Goal: Information Seeking & Learning: Find contact information

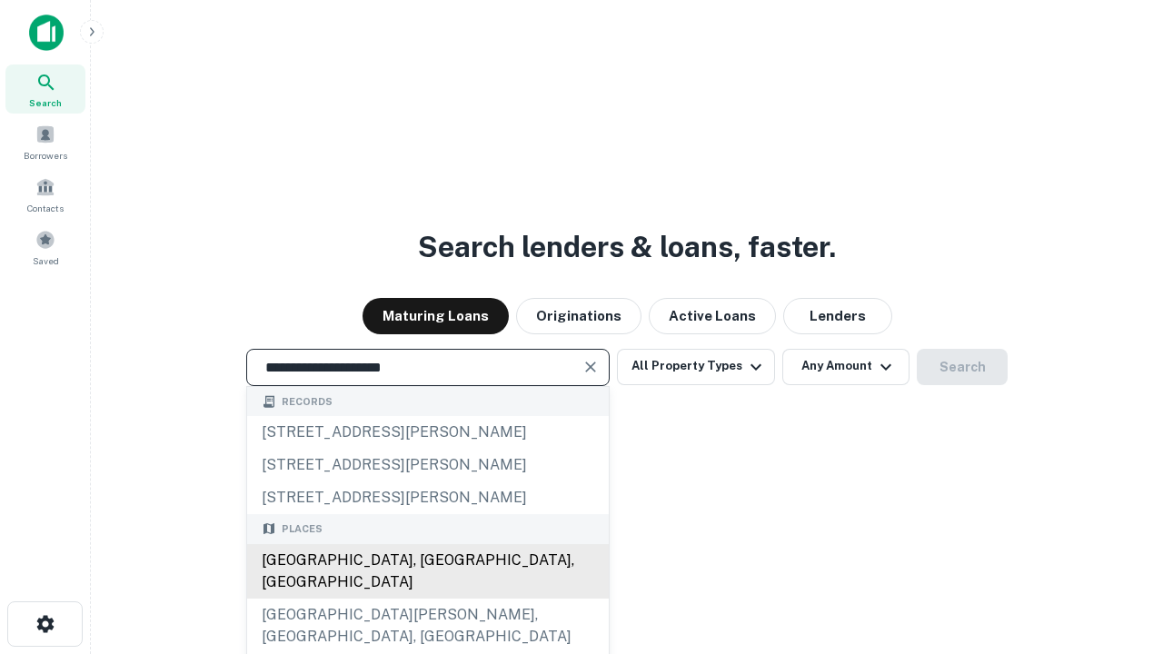
click at [427, 599] on div "Santa Monica, CA, USA" at bounding box center [428, 571] width 362 height 55
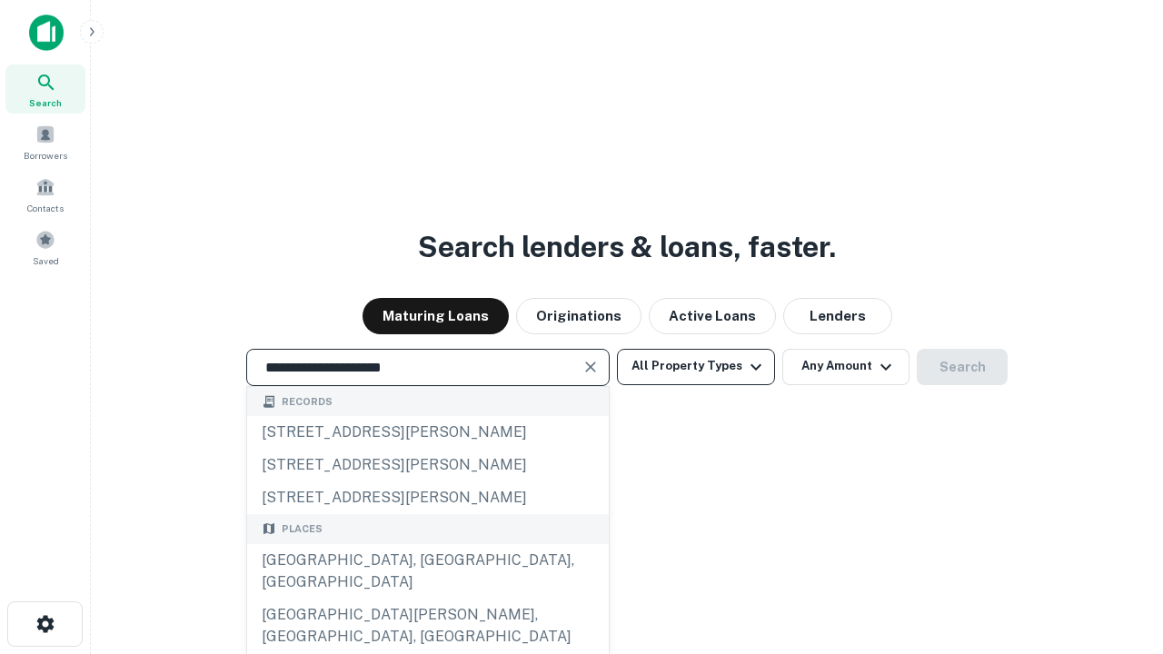
type input "**********"
click at [696, 366] on button "All Property Types" at bounding box center [696, 367] width 158 height 36
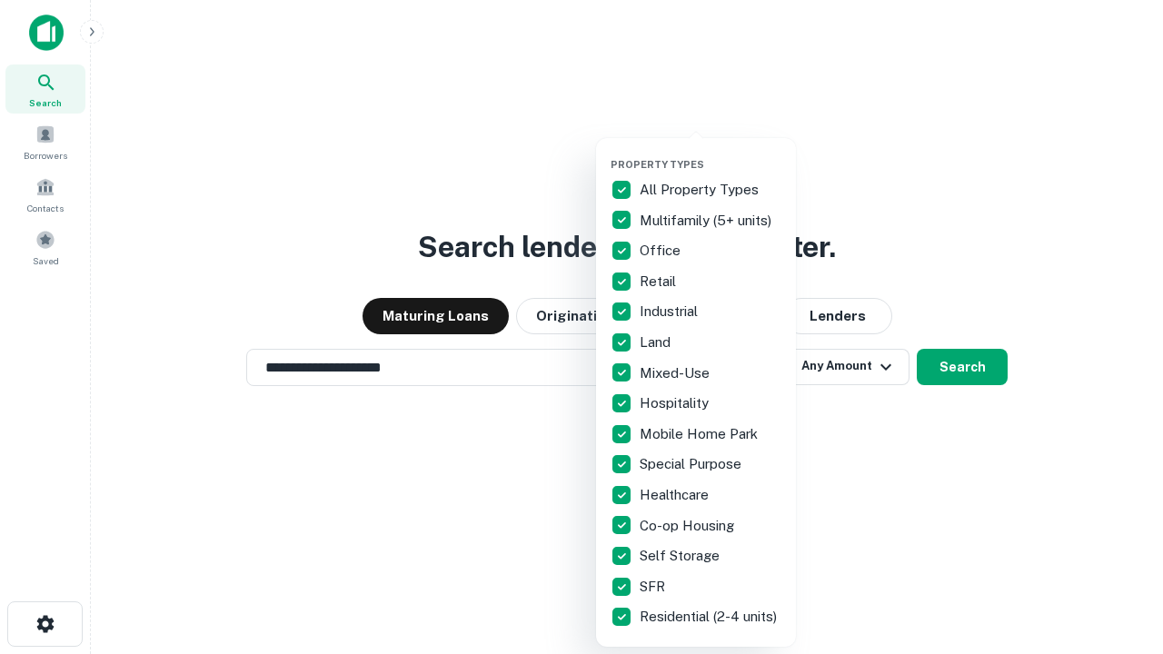
click at [710, 153] on button "button" at bounding box center [710, 153] width 200 height 1
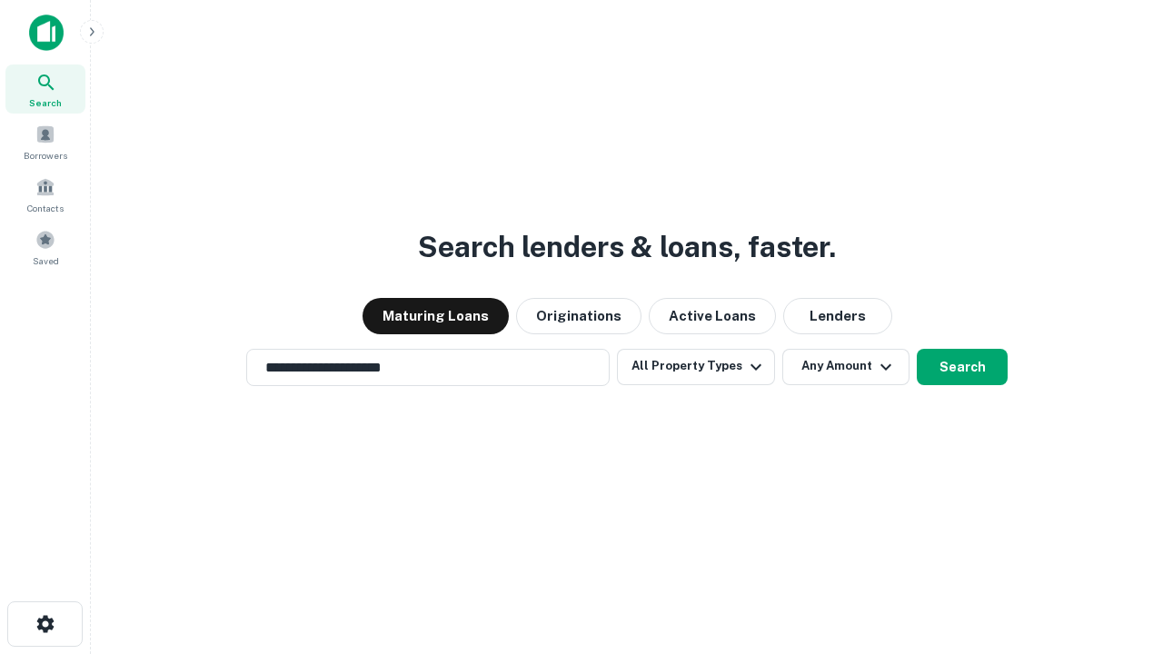
scroll to position [11, 219]
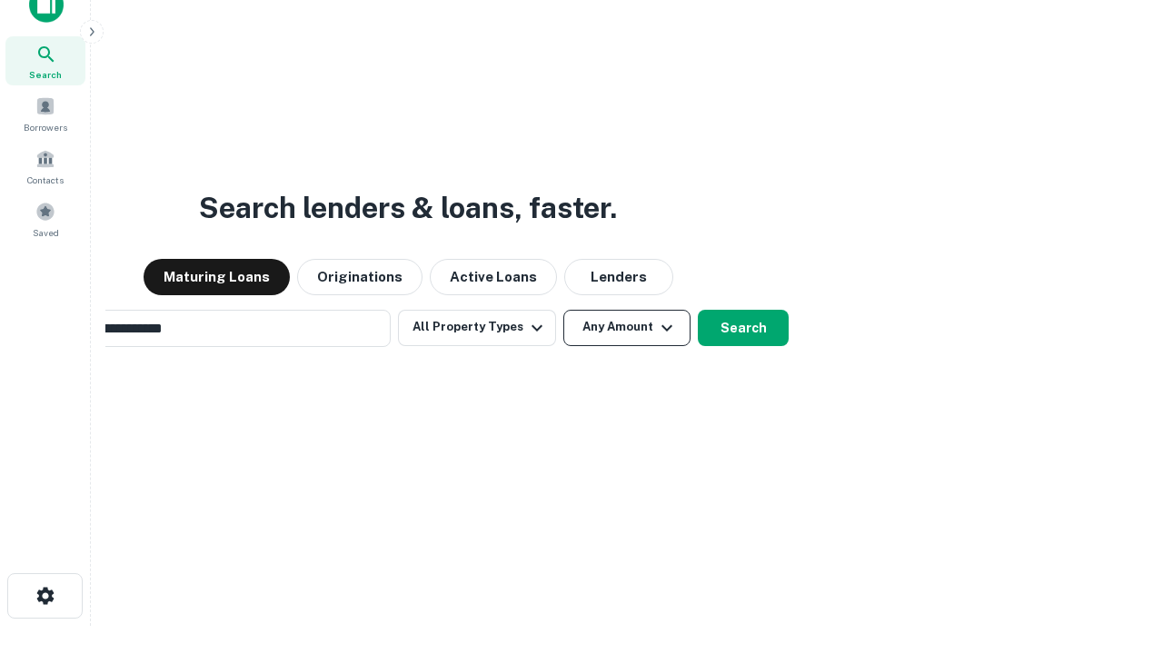
click at [563, 310] on button "Any Amount" at bounding box center [626, 328] width 127 height 36
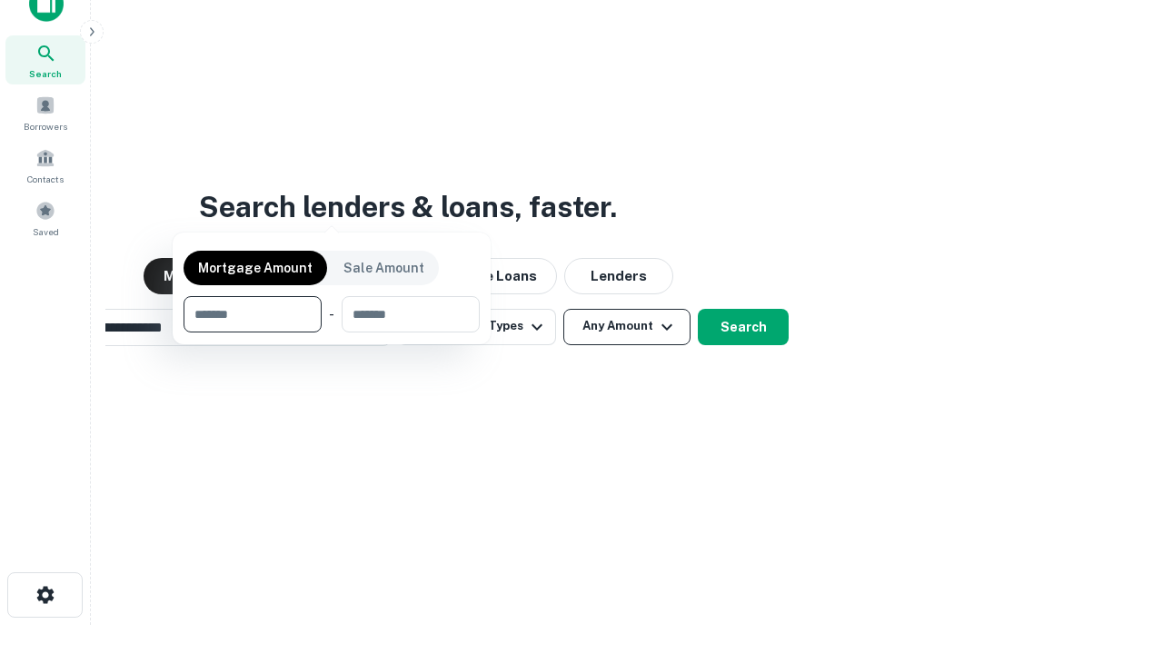
scroll to position [131, 514]
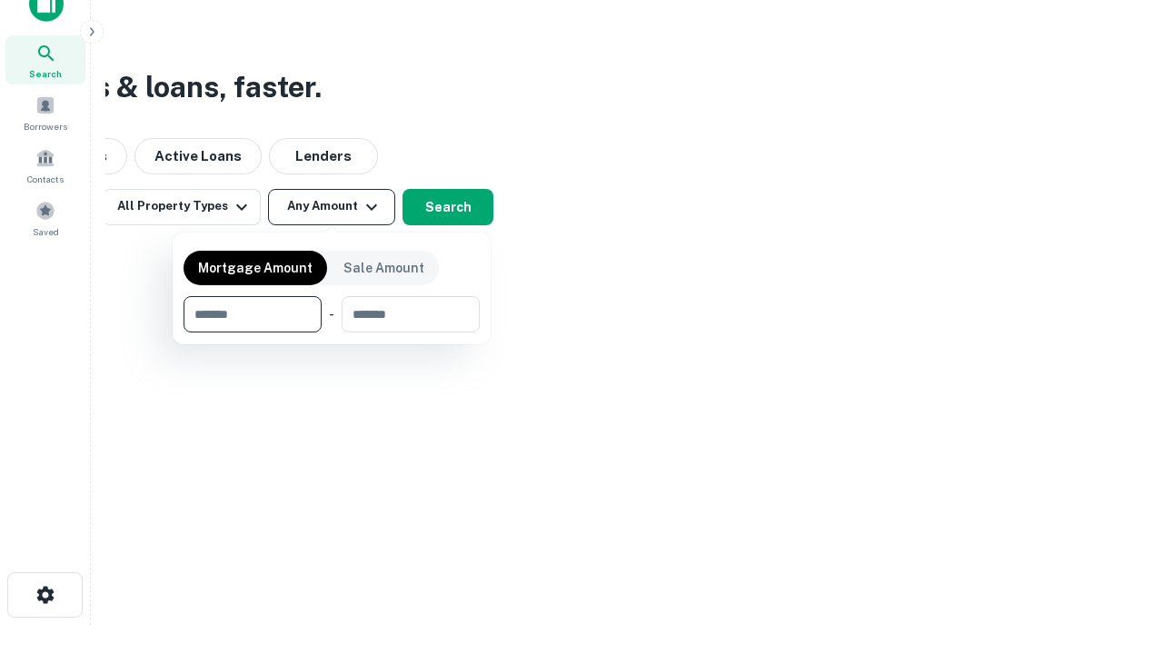
type input "*******"
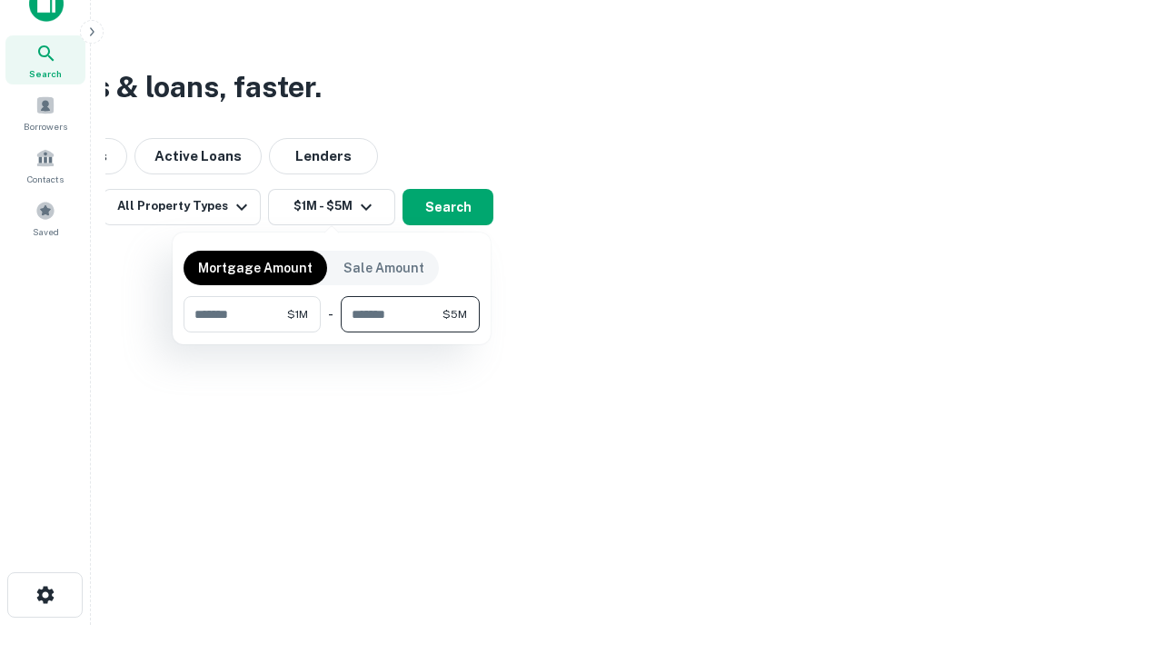
type input "*******"
click at [332, 333] on button "button" at bounding box center [332, 333] width 296 height 1
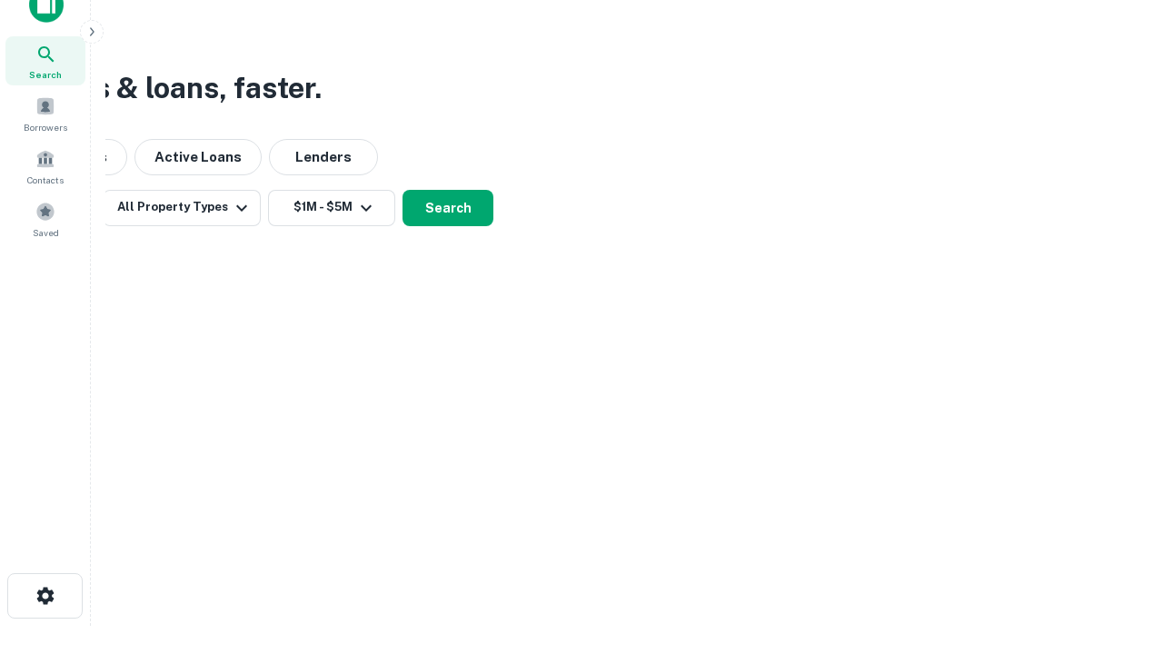
scroll to position [11, 335]
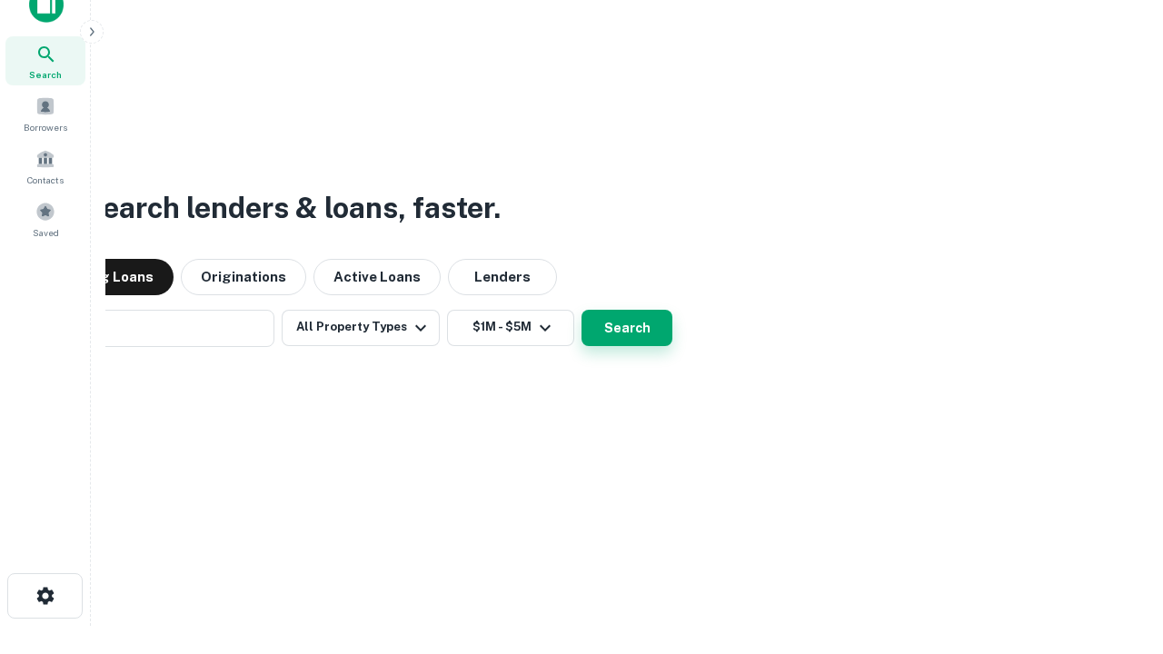
click at [581, 310] on button "Search" at bounding box center [626, 328] width 91 height 36
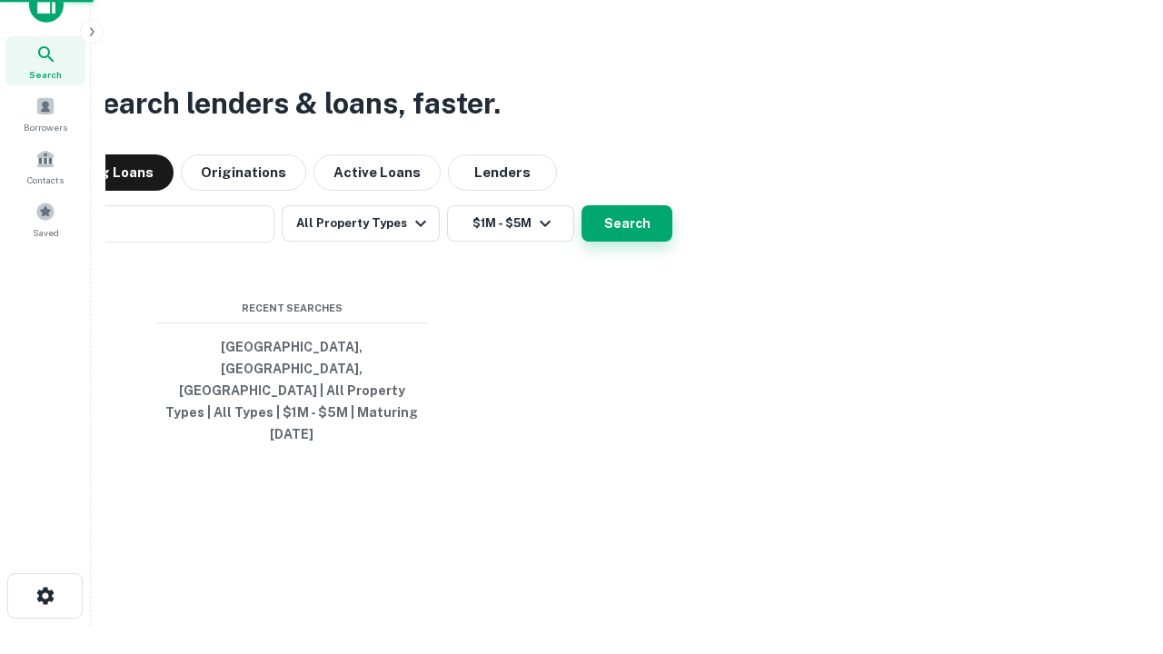
scroll to position [48, 514]
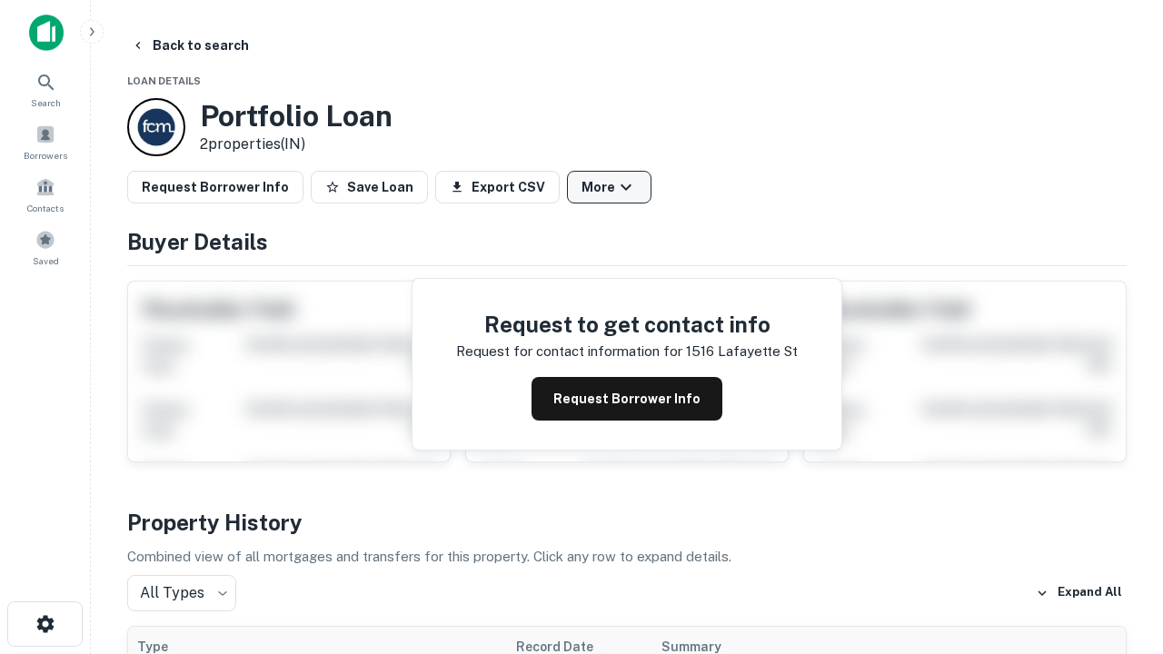
click at [609, 187] on button "More" at bounding box center [609, 187] width 84 height 33
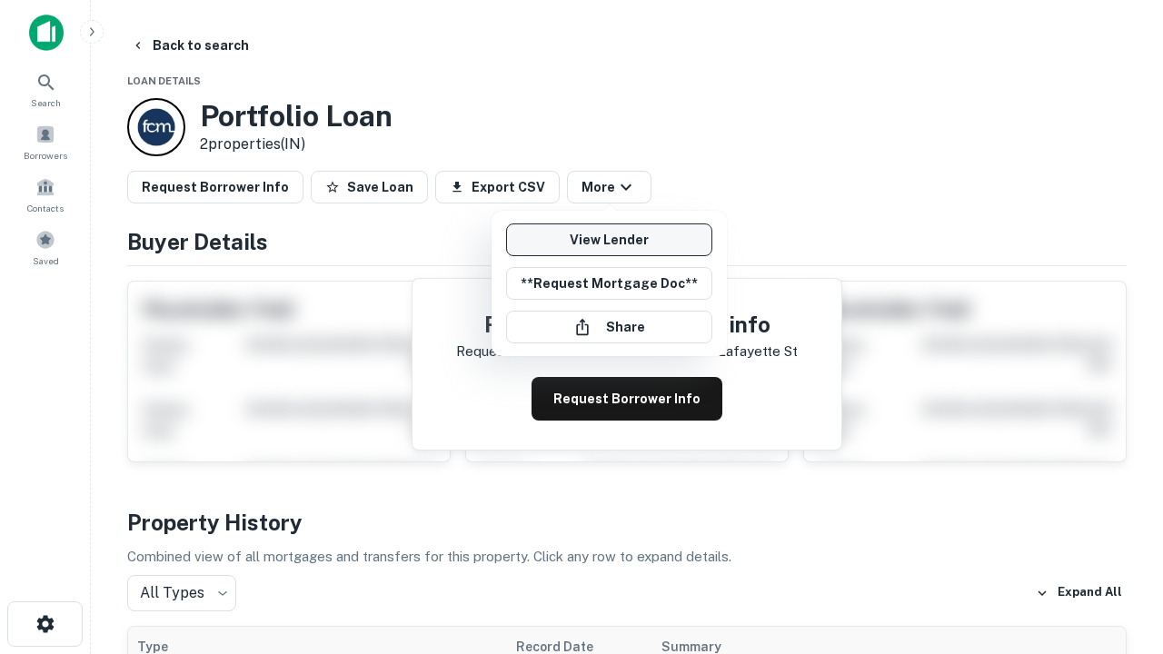
click at [609, 240] on link "View Lender" at bounding box center [609, 239] width 206 height 33
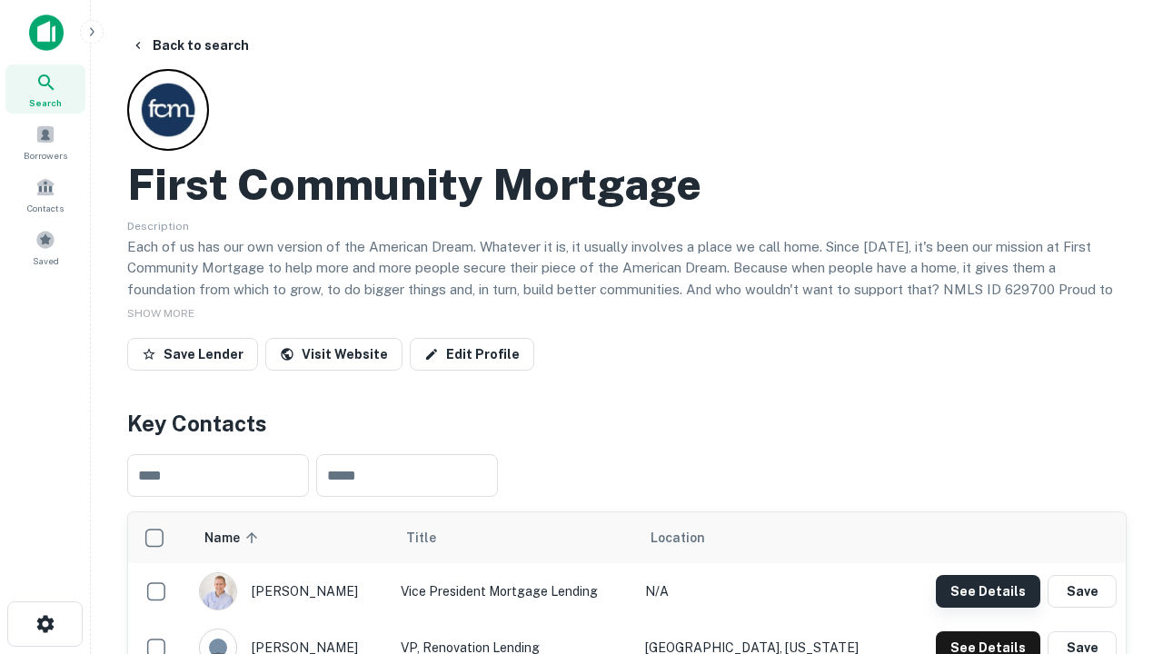
click at [988, 591] on button "See Details" at bounding box center [988, 591] width 104 height 33
click at [45, 624] on icon "button" at bounding box center [46, 624] width 22 height 22
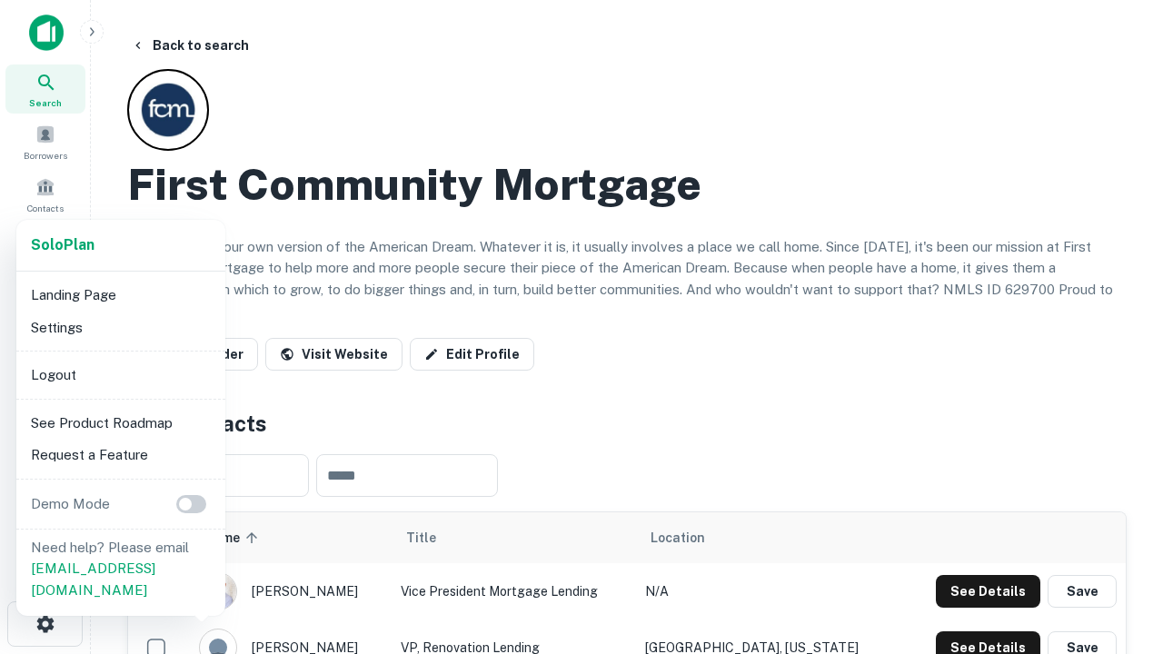
click at [120, 374] on li "Logout" at bounding box center [121, 375] width 194 height 33
